Goal: Communication & Community: Answer question/provide support

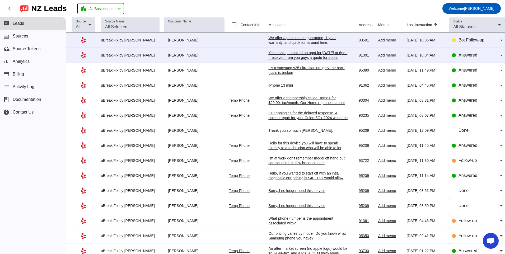
click at [305, 55] on div "Yes thanks, I booked an appt for [DATE] at 6pm. I received from you guys a quot…" at bounding box center [307, 64] width 79 height 29
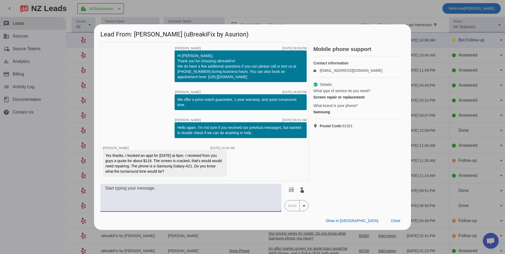
click at [161, 195] on textarea at bounding box center [190, 198] width 181 height 28
click at [146, 191] on textarea "For a screen repair is would take about 1-3 hours to repair. we" at bounding box center [190, 198] width 181 height 28
click at [241, 190] on textarea "For a screen repair it would take about 1-3 hours to repair. we" at bounding box center [190, 198] width 181 height 28
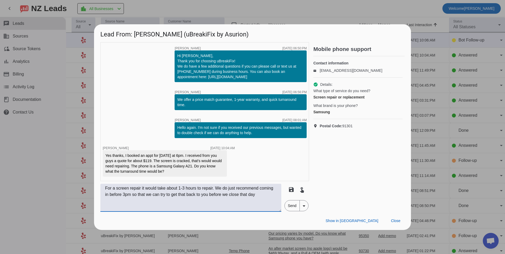
type textarea "For a screen repair it would take about 1-3 hours to repair. We do just recomme…"
click at [291, 205] on span "Send" at bounding box center [292, 205] width 15 height 11
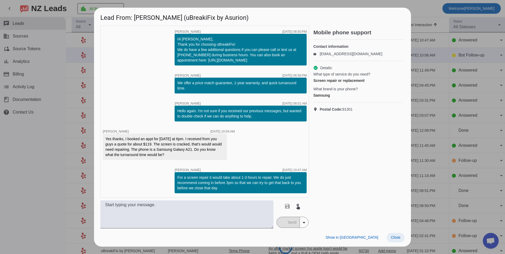
click at [395, 237] on span "Close" at bounding box center [396, 237] width 10 height 4
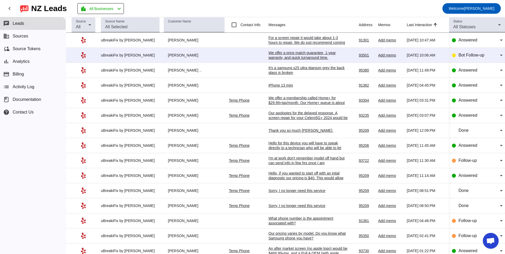
click at [282, 57] on div "We offer a price match guarantee, 1-year warranty, and quick turnaround time.​" at bounding box center [307, 55] width 79 height 10
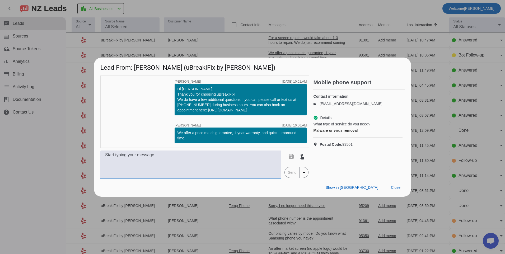
click at [238, 158] on textarea at bounding box center [190, 164] width 181 height 28
type textarea "What model of phone do you have?"
click at [286, 176] on span "Send" at bounding box center [292, 172] width 15 height 11
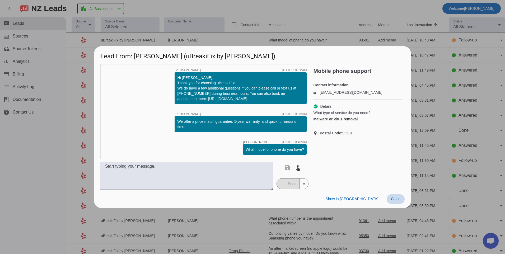
click at [395, 199] on span "Close" at bounding box center [396, 199] width 10 height 4
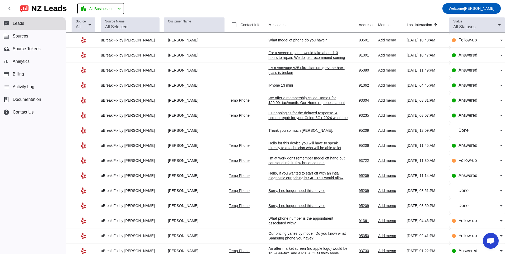
click at [304, 86] on div "iPhone 13 mini" at bounding box center [307, 85] width 79 height 5
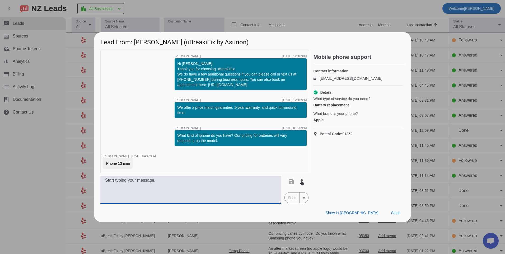
click at [158, 184] on textarea at bounding box center [190, 190] width 181 height 28
click at [104, 181] on textarea "$109.99" at bounding box center [190, 190] width 181 height 28
click at [218, 178] on textarea "For this model out battery pricing would be $109.99" at bounding box center [190, 190] width 181 height 28
type textarea "For this model out battery pricing would be $109.99 plus tax."
click at [291, 198] on span "Send" at bounding box center [292, 197] width 15 height 11
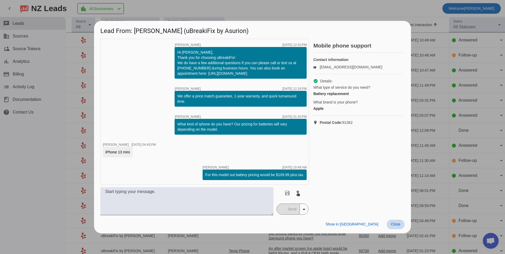
click at [397, 225] on span "Close" at bounding box center [396, 224] width 10 height 4
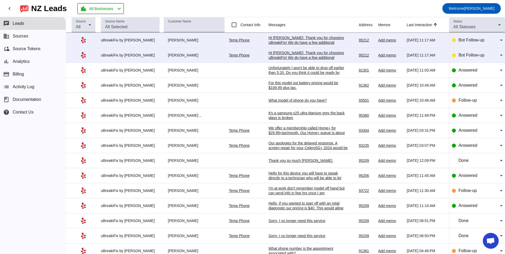
click at [291, 58] on div "Hi [PERSON_NAME], Thank you for choosing uBreakiFix! We do have a few additiona…" at bounding box center [307, 64] width 79 height 29
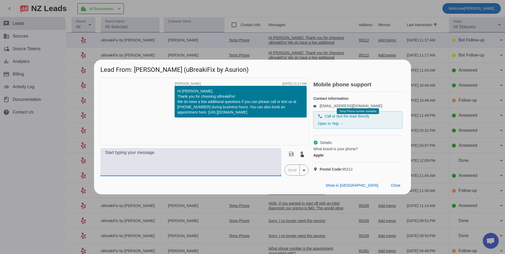
click at [188, 171] on textarea at bounding box center [190, 162] width 181 height 28
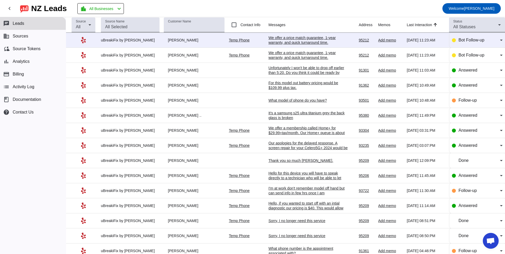
click at [294, 40] on div "We offer a price match guarantee, 1-year warranty, and quick turnaround time.​" at bounding box center [307, 40] width 79 height 10
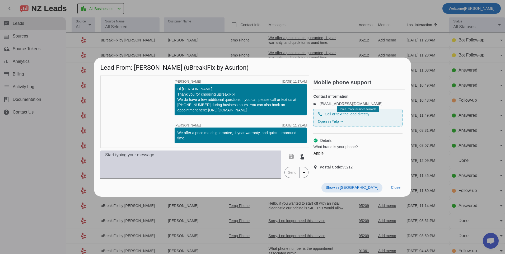
click at [229, 161] on textarea at bounding box center [190, 164] width 181 height 28
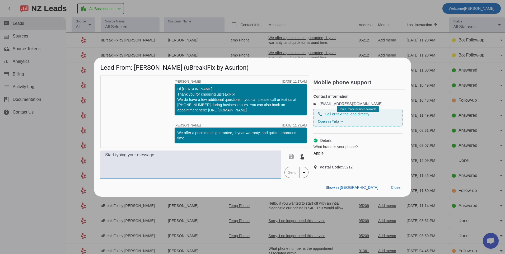
click at [140, 159] on textarea at bounding box center [190, 164] width 181 height 28
click at [109, 158] on textarea "what model of iphone do you have?" at bounding box center [190, 164] width 181 height 28
click at [187, 160] on textarea "What model of iphone do you have?" at bounding box center [190, 164] width 181 height 28
type textarea "What model of iphone do you have?"
click at [286, 176] on span "Send" at bounding box center [292, 172] width 15 height 11
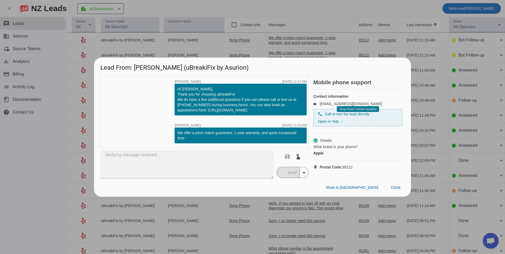
type textarea "What model of iphone do you have?"
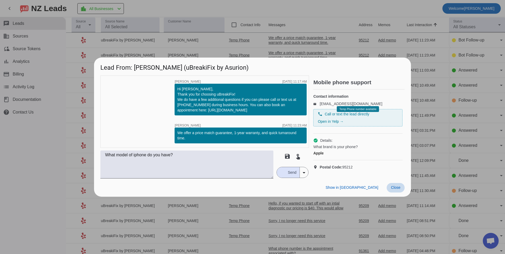
click at [402, 187] on span at bounding box center [396, 188] width 18 height 10
